Goal: Register for event/course

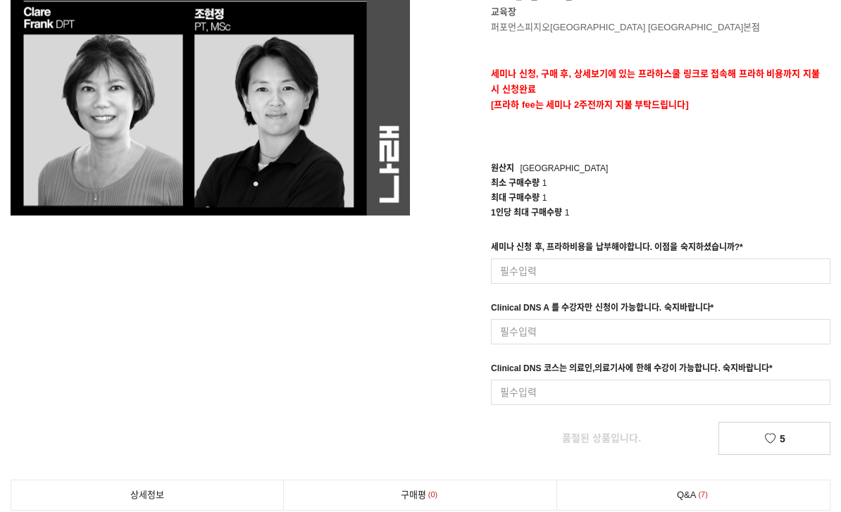
scroll to position [263, 0]
